Goal: Task Accomplishment & Management: Manage account settings

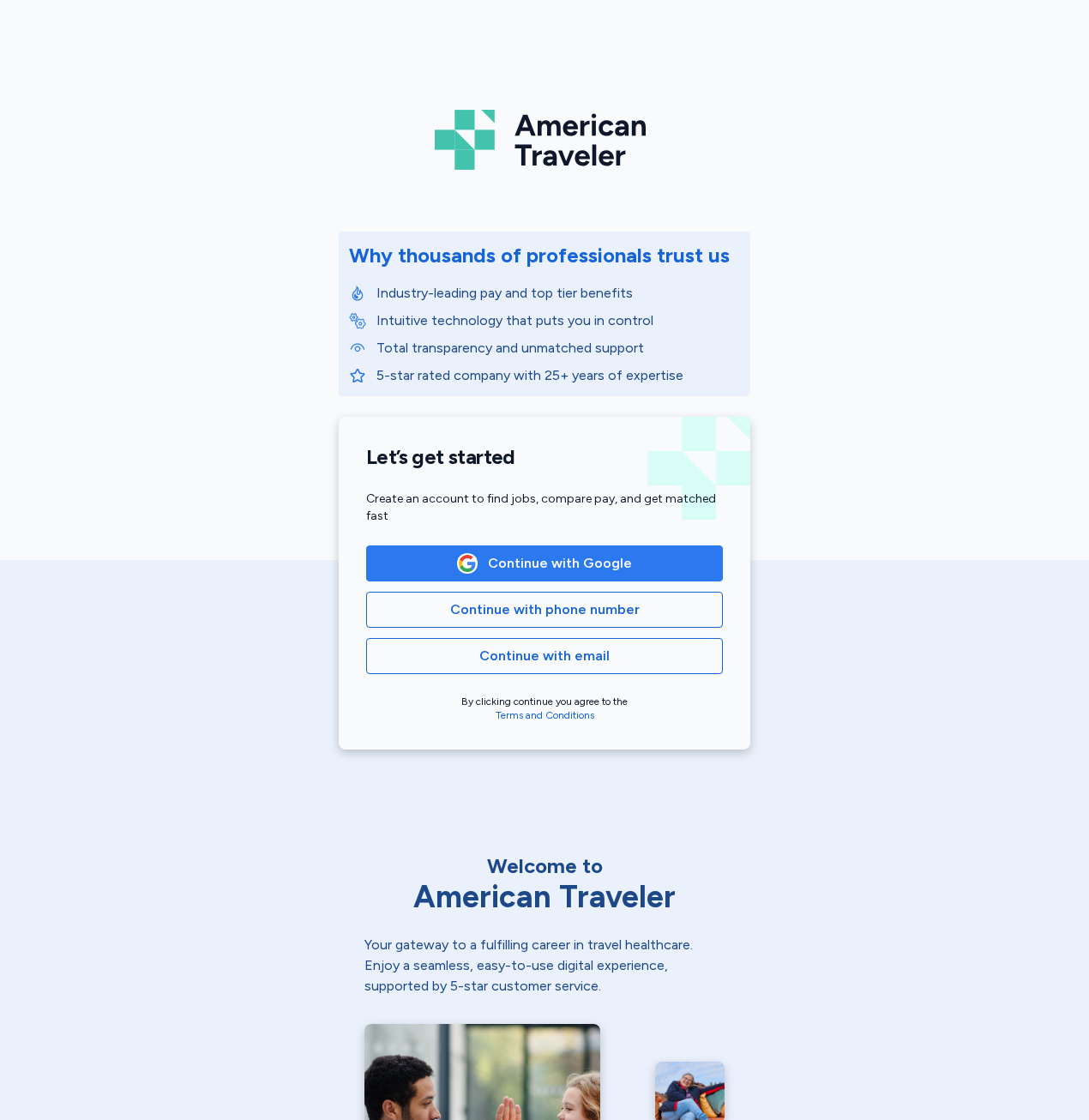
click at [536, 562] on span "Continue with Google" at bounding box center [560, 562] width 144 height 20
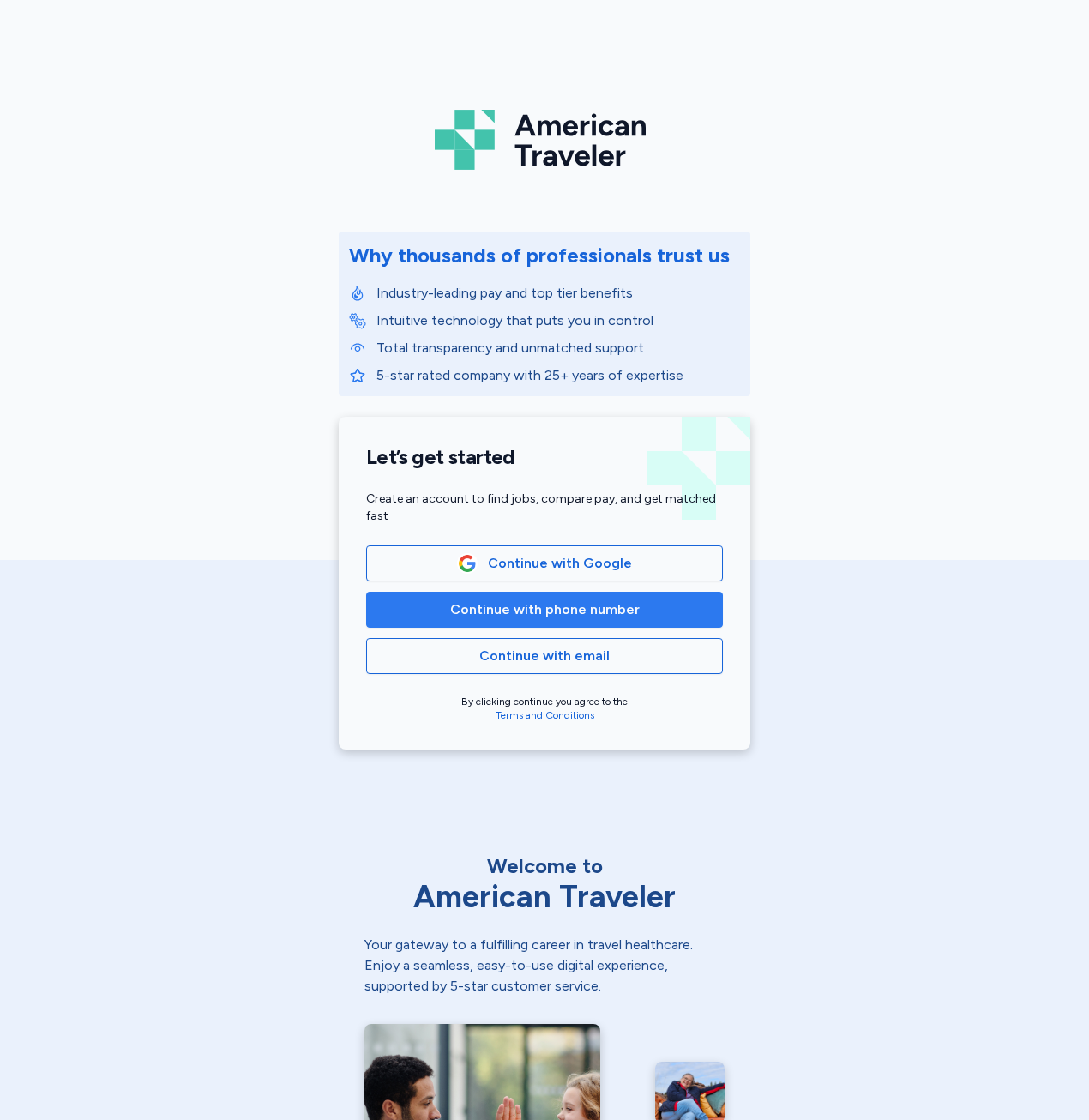
click at [451, 617] on span "Continue with phone number" at bounding box center [545, 610] width 190 height 20
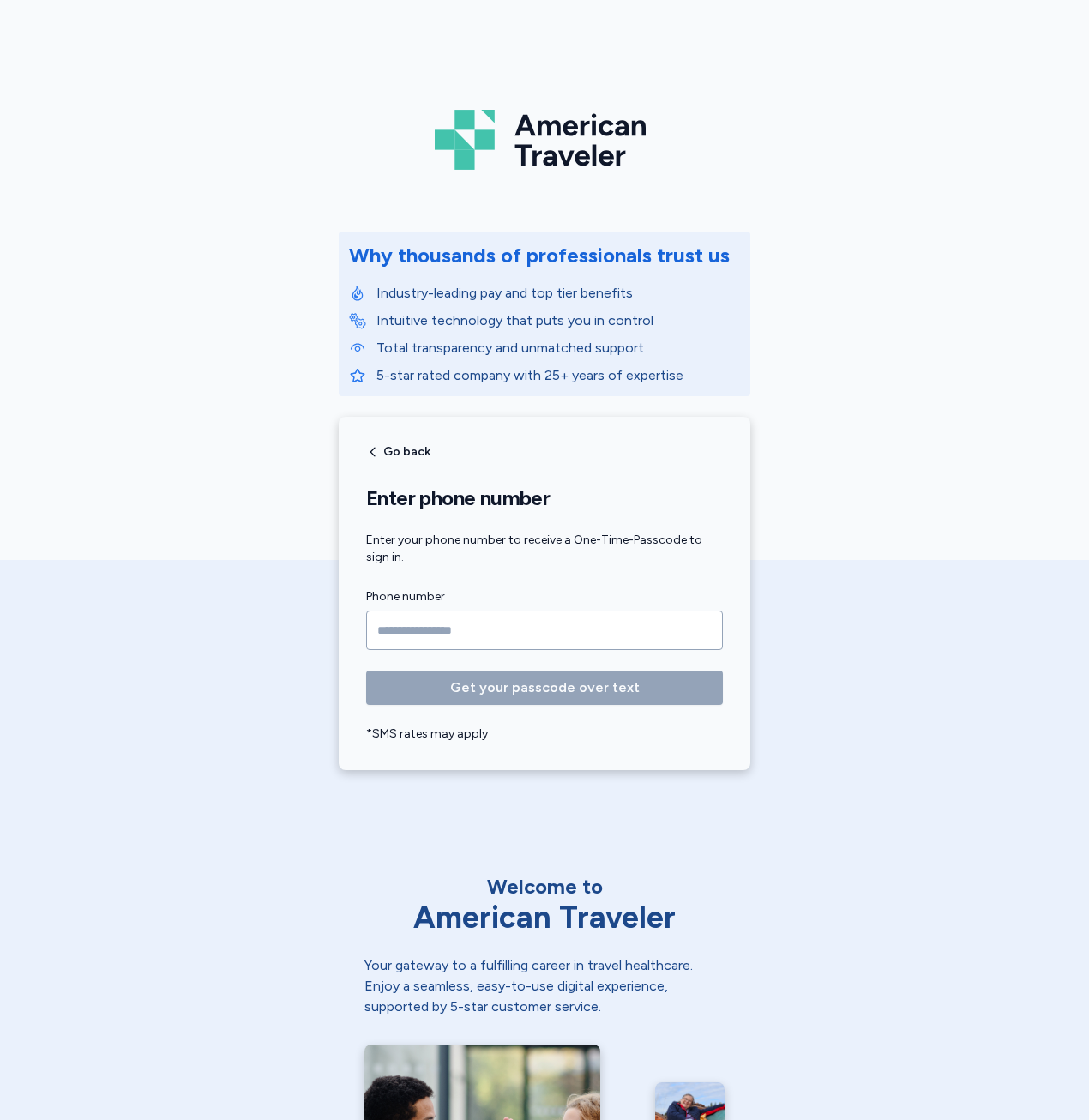
click at [452, 615] on input "Phone number" at bounding box center [544, 630] width 356 height 39
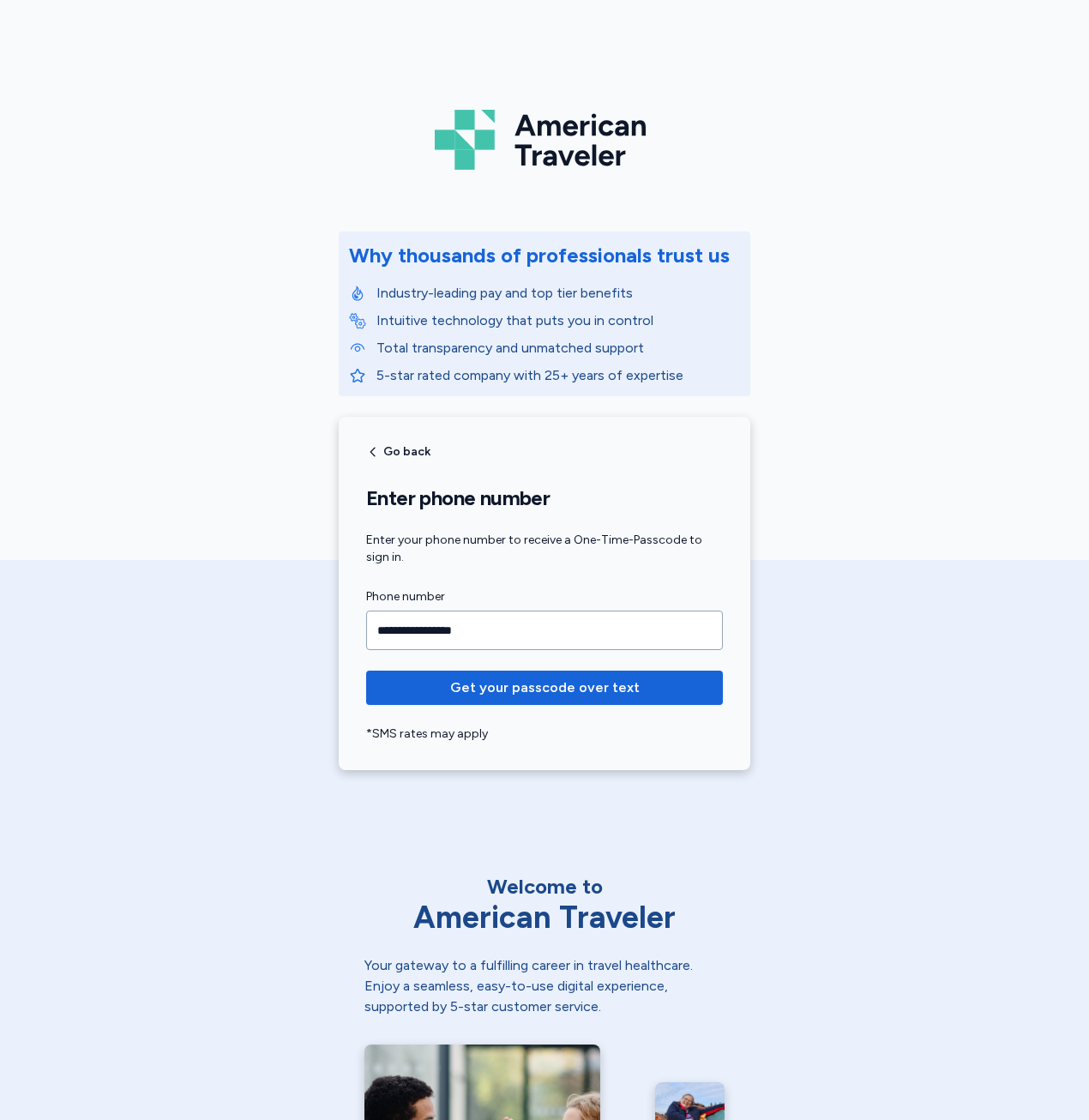
type input "**********"
click at [366, 670] on button "Get your passcode over text" at bounding box center [544, 688] width 356 height 35
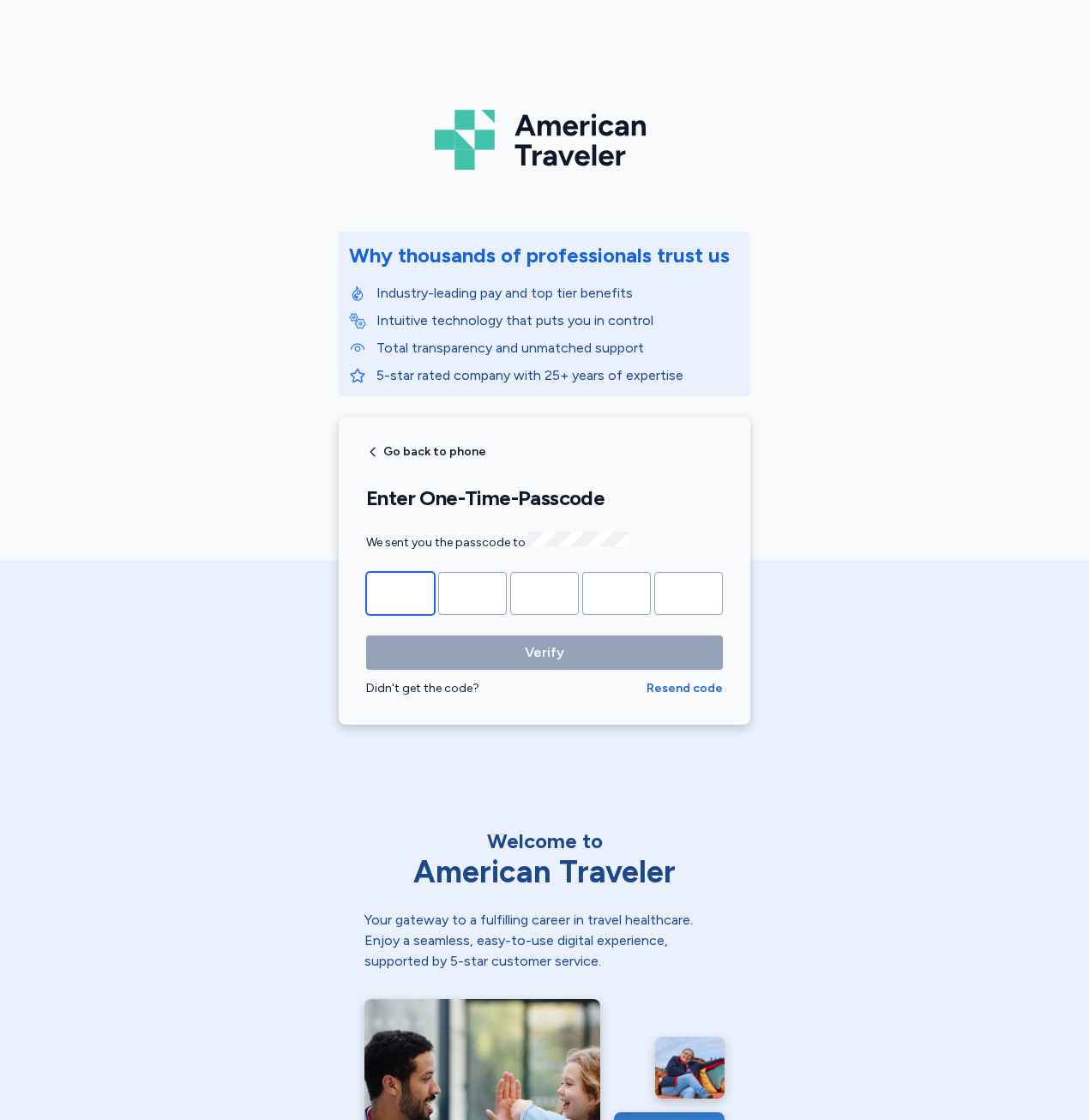
type input "*"
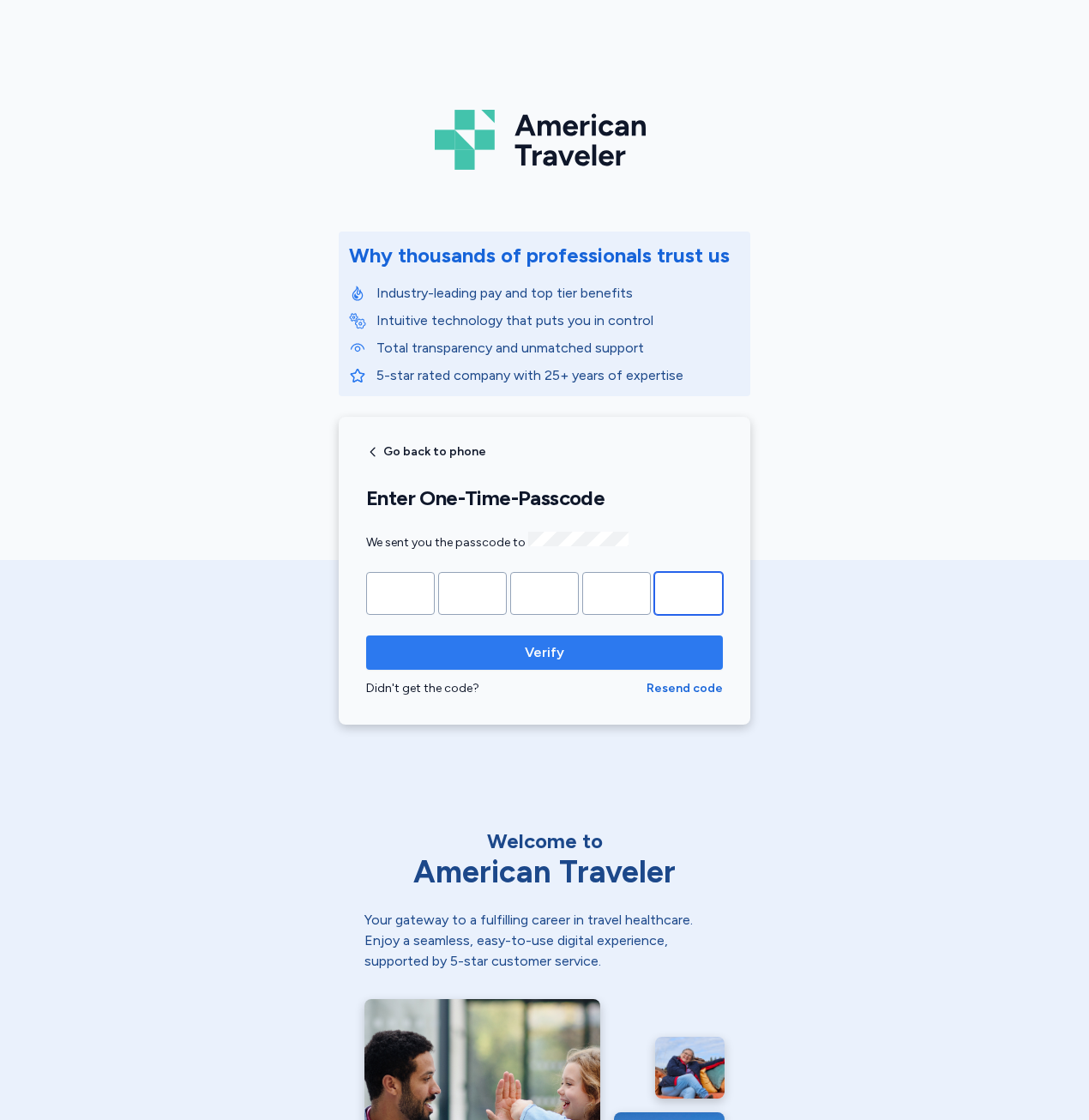
type input "*"
click at [366, 636] on button "Verify" at bounding box center [544, 653] width 356 height 35
